Goal: Task Accomplishment & Management: Manage account settings

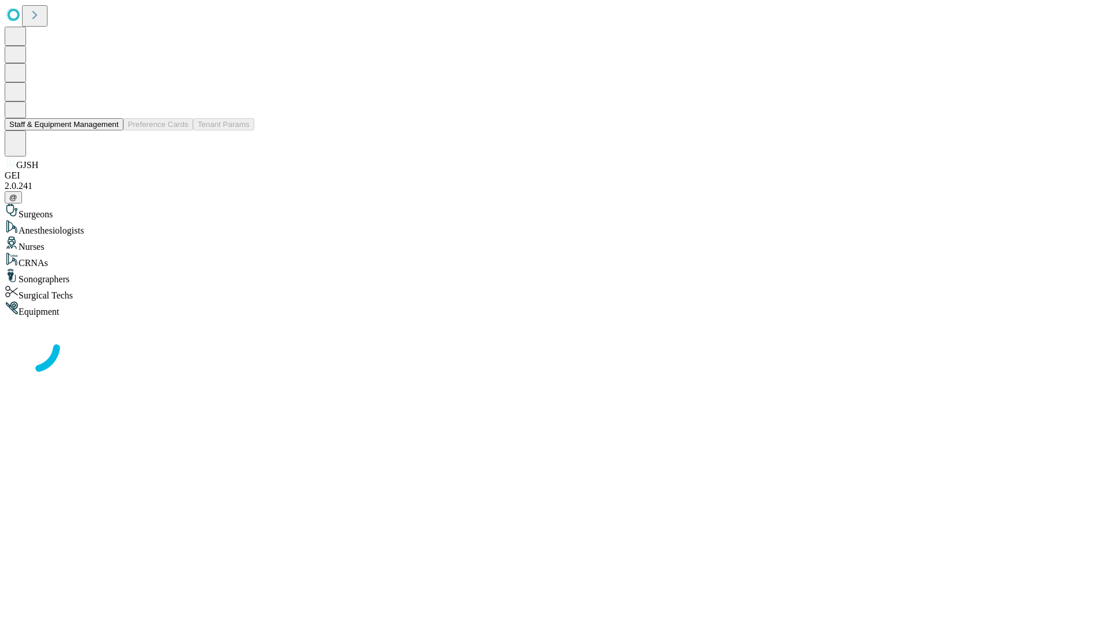
click at [111, 130] on button "Staff & Equipment Management" at bounding box center [64, 124] width 119 height 12
